Goal: Contribute content: Contribute content

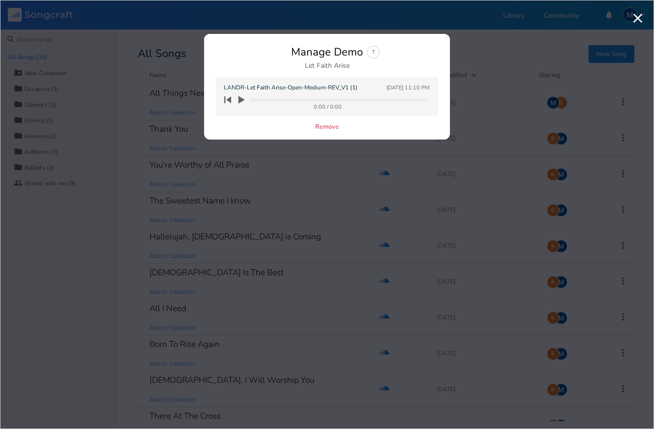
scroll to position [238, 0]
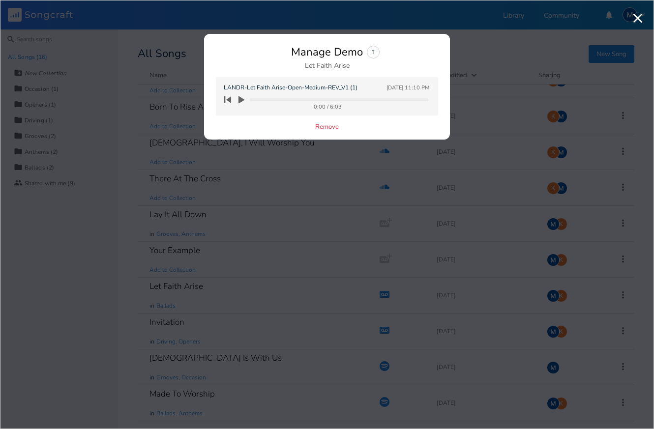
click at [242, 100] on icon "button" at bounding box center [242, 99] width 6 height 7
click at [242, 100] on icon "button" at bounding box center [242, 100] width 8 height 8
click at [242, 100] on icon "button" at bounding box center [242, 99] width 6 height 7
click at [299, 99] on progress at bounding box center [339, 99] width 179 height 3
click at [338, 100] on progress at bounding box center [339, 99] width 179 height 3
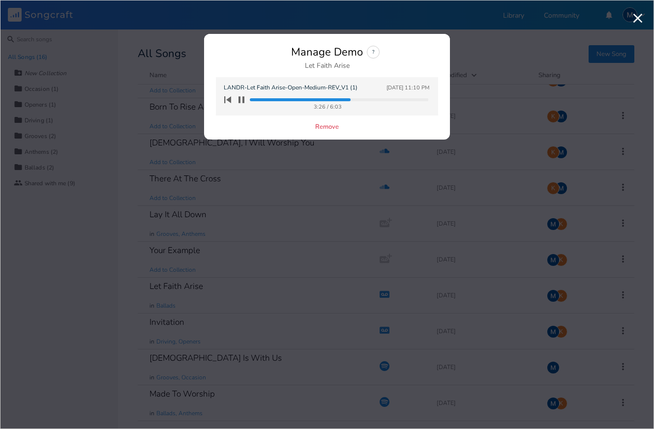
click at [360, 99] on progress at bounding box center [339, 99] width 179 height 3
click at [355, 100] on progress at bounding box center [339, 99] width 179 height 3
click at [239, 101] on icon "button" at bounding box center [242, 99] width 6 height 6
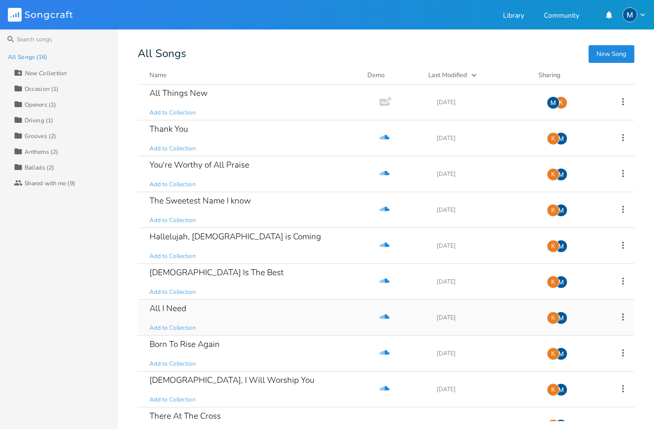
scroll to position [0, 0]
click at [608, 57] on button "New Song" at bounding box center [612, 54] width 46 height 18
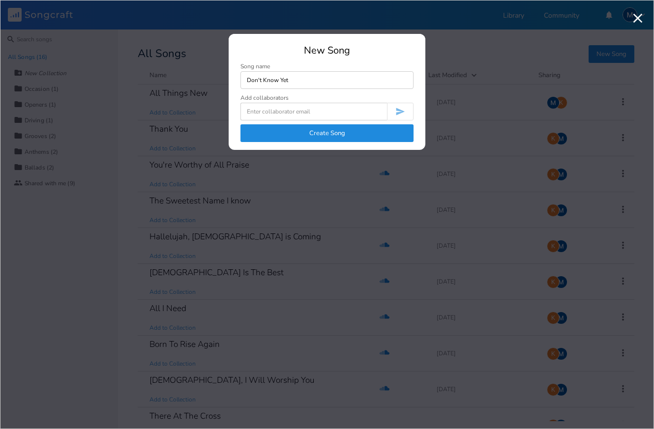
type input "Don't Know Yet"
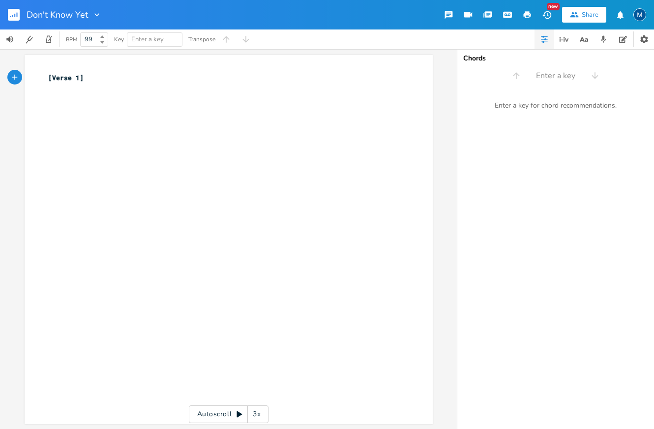
click at [101, 41] on icon at bounding box center [102, 42] width 4 height 2
click at [78, 37] on div "BPM 96" at bounding box center [84, 40] width 48 height 20
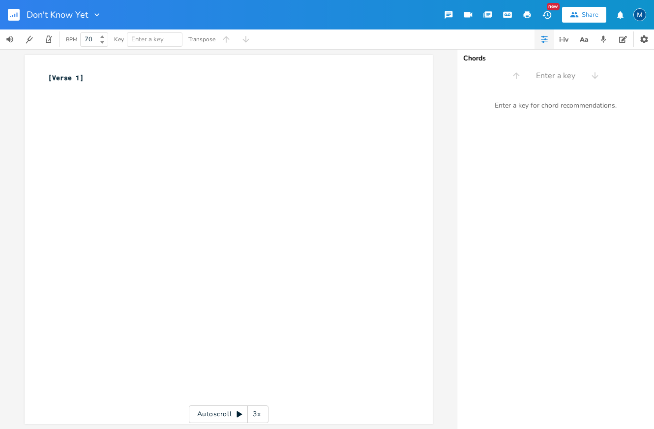
type input "70"
click at [125, 109] on div "xxxxxxxxxx [Verse 1] ​" at bounding box center [236, 249] width 380 height 357
type input "G"
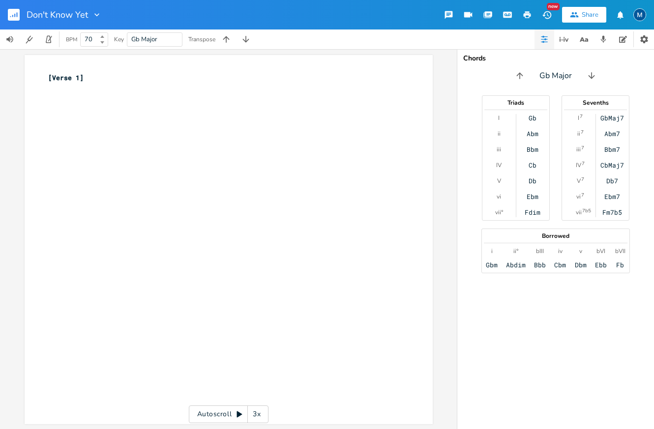
click at [60, 92] on div "xxxxxxxxxx [Verse 1] ​" at bounding box center [223, 83] width 355 height 25
type textarea "Em"
type textarea "D C"
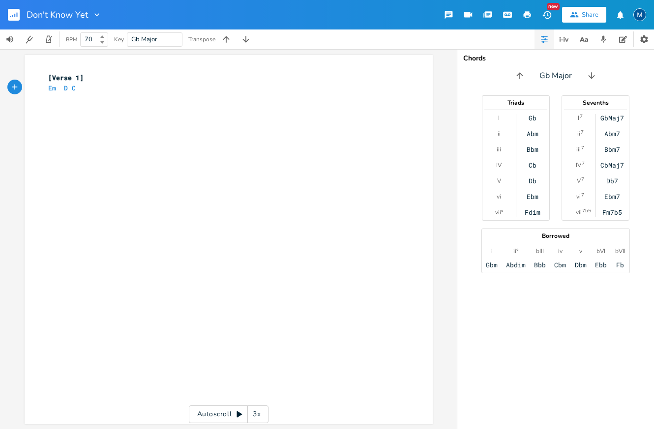
scroll to position [0, 9]
type textarea "Em D C"
type textarea "Em"
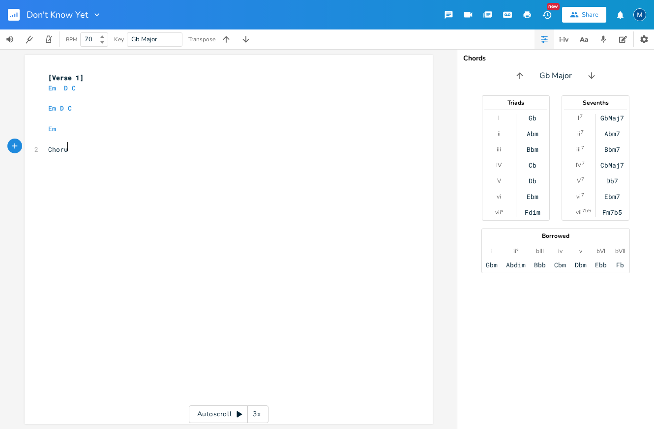
type textarea "Chorus"
type textarea "["
type textarea "]"
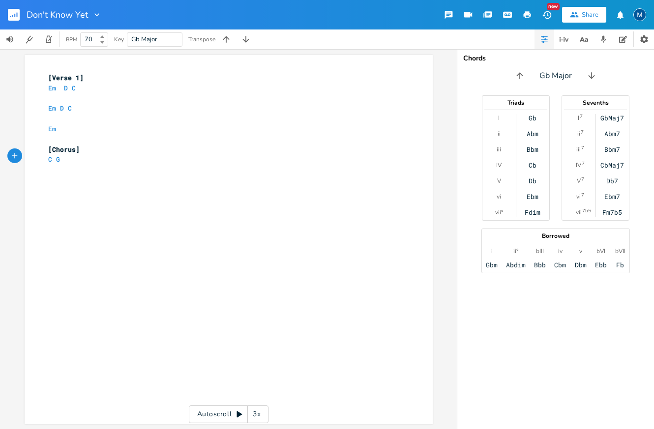
type textarea "C G D"
type textarea "C D G D/F# E,"
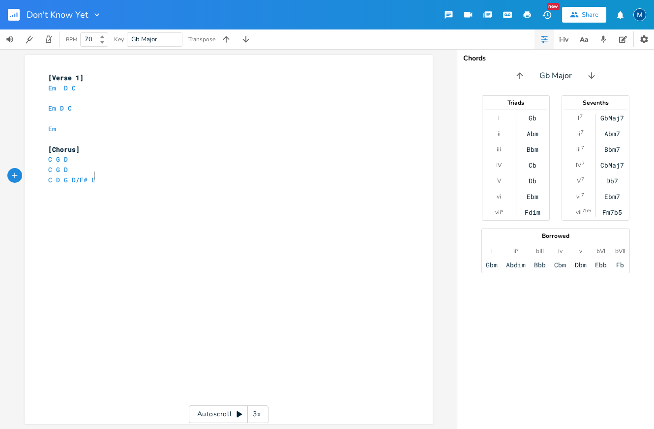
scroll to position [0, 33]
type textarea "mA"
type textarea "Am C D\"
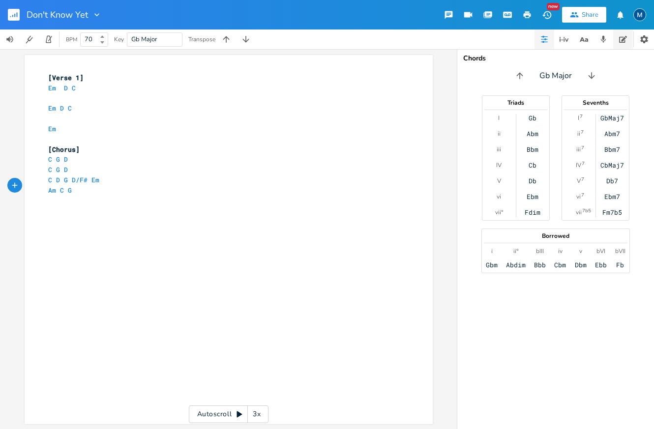
type textarea "G"
click at [620, 40] on icon "button" at bounding box center [623, 39] width 8 height 8
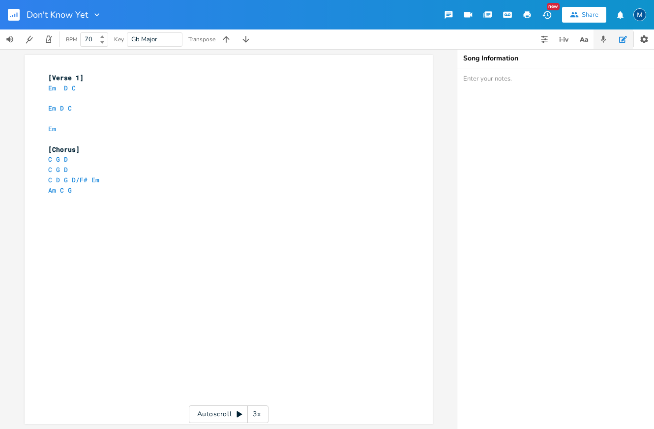
click at [606, 40] on icon "button" at bounding box center [603, 39] width 5 height 7
click at [588, 40] on icon "button" at bounding box center [586, 39] width 3 height 3
type input "breath awa"
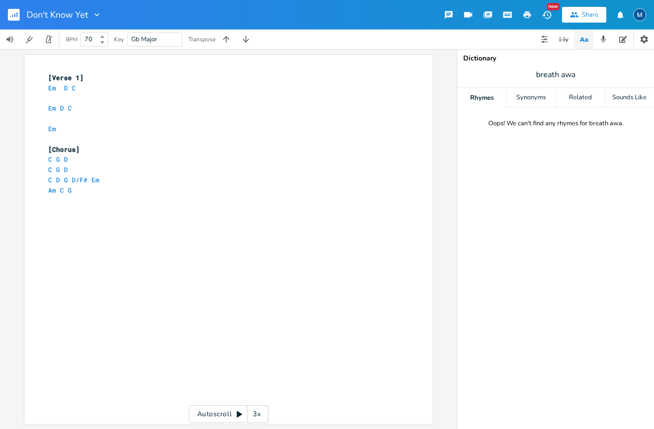
click at [577, 77] on span "breath awa" at bounding box center [556, 75] width 197 height 18
type input "breath away"
drag, startPoint x: 559, startPoint y: 75, endPoint x: 532, endPoint y: 71, distance: 27.8
type input "away"
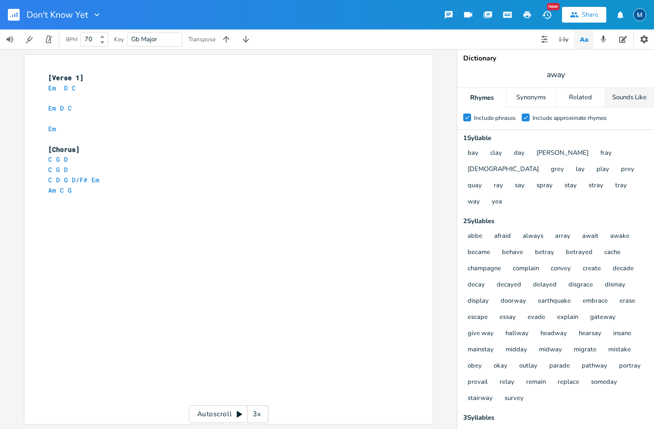
click at [638, 99] on div "Sounds Like" at bounding box center [630, 98] width 49 height 20
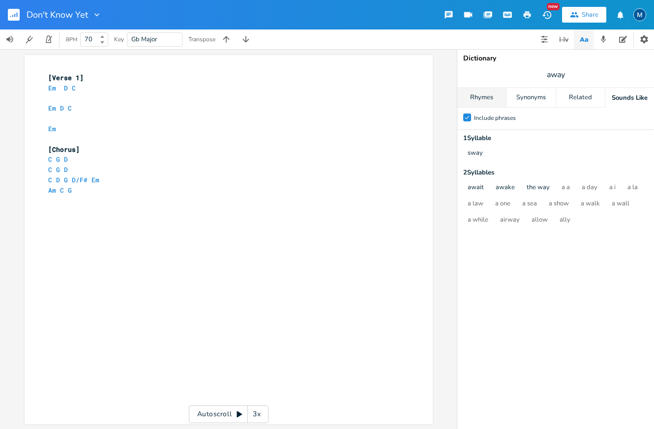
click at [484, 96] on div "Rhymes" at bounding box center [482, 98] width 49 height 20
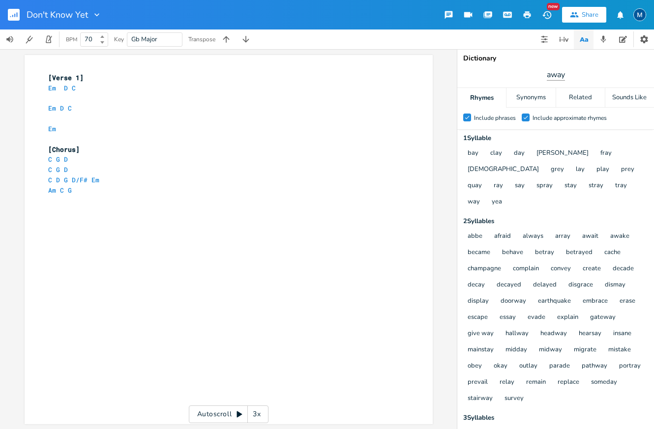
scroll to position [0, 0]
drag, startPoint x: 554, startPoint y: 76, endPoint x: 548, endPoint y: 76, distance: 5.9
click at [576, 77] on span "away" at bounding box center [556, 75] width 197 height 18
click at [570, 74] on span "away" at bounding box center [556, 75] width 197 height 18
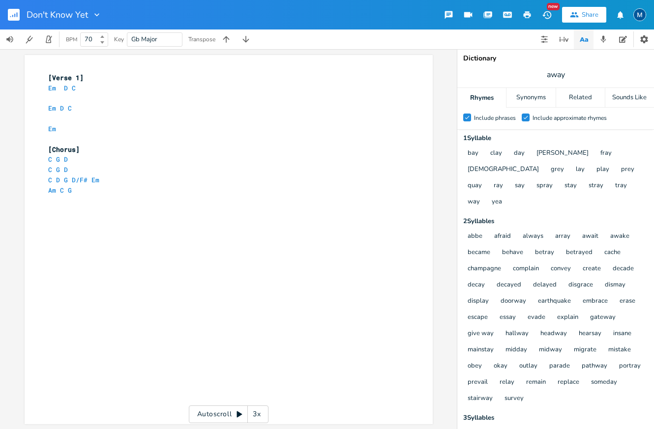
click at [568, 74] on span "away" at bounding box center [556, 75] width 197 height 18
click at [555, 74] on input "away" at bounding box center [556, 74] width 19 height 11
click at [550, 75] on input "away" at bounding box center [556, 74] width 19 height 11
type input "ways"
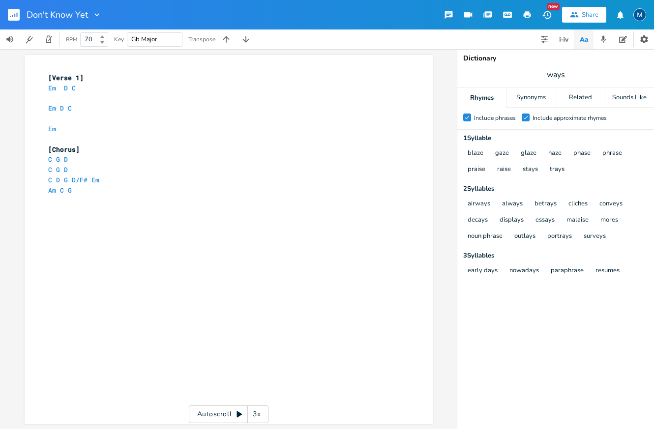
scroll to position [0, 0]
click at [147, 38] on input "Gb Major" at bounding box center [144, 39] width 27 height 9
click at [137, 41] on input "Gb Major" at bounding box center [144, 39] width 27 height 9
type input "Gb Major"
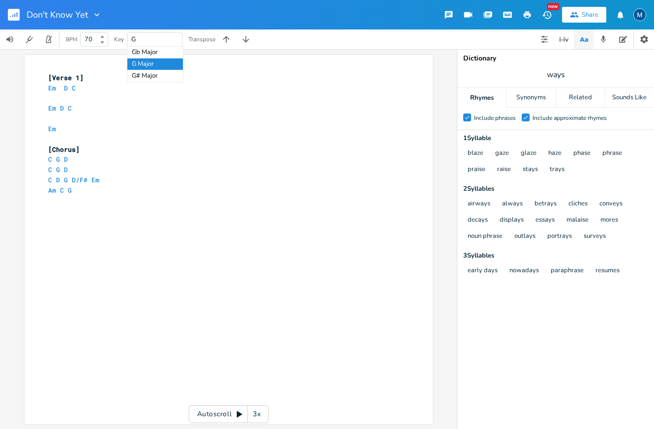
type input "G"
click at [176, 96] on pre "​" at bounding box center [223, 98] width 355 height 10
